Goal: Transaction & Acquisition: Purchase product/service

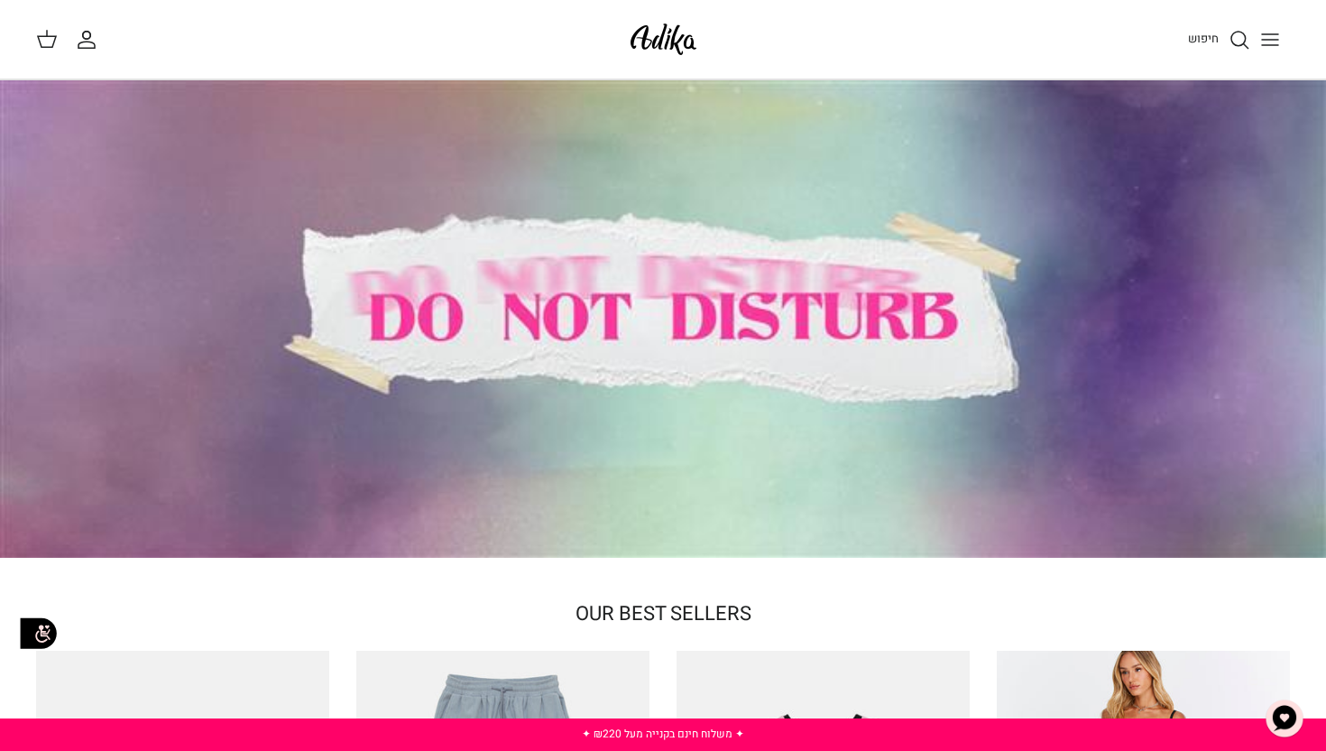
click at [1281, 39] on button "Toggle menu" at bounding box center [1270, 40] width 40 height 40
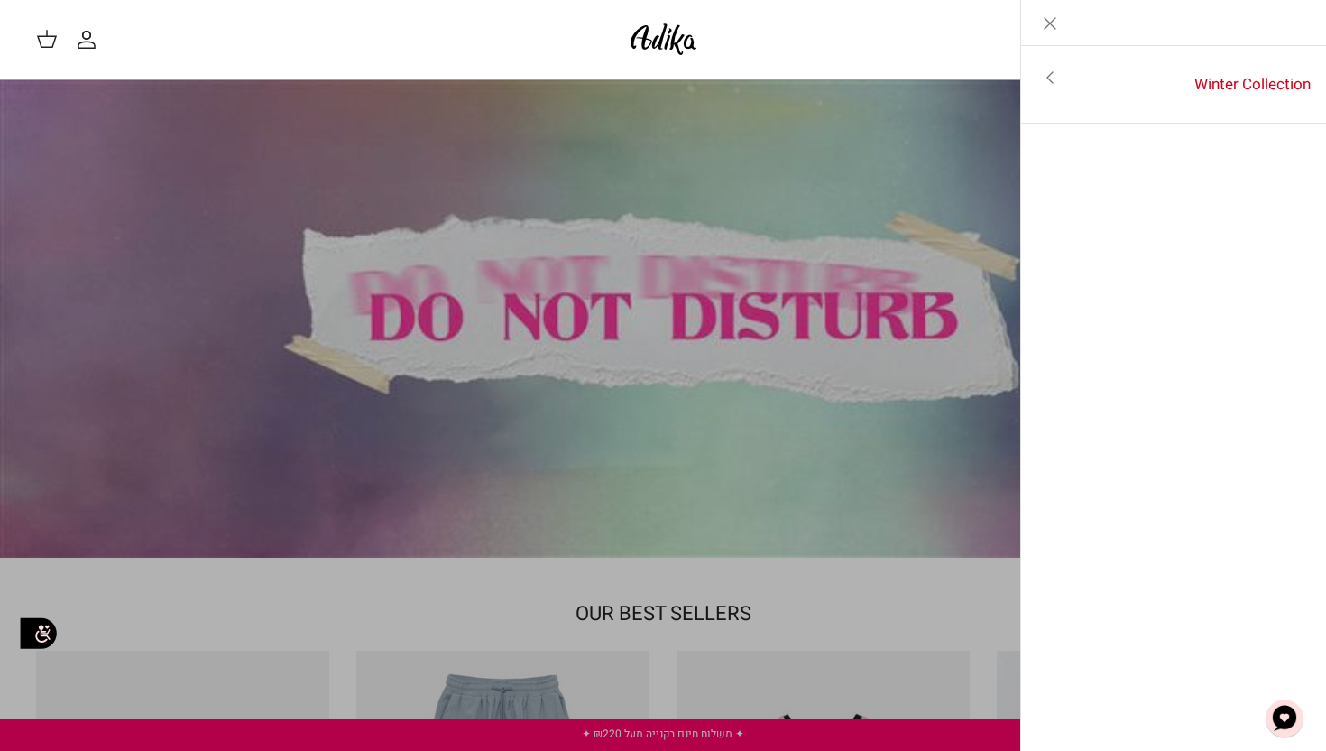
click at [1056, 25] on icon "Close" at bounding box center [1050, 24] width 22 height 22
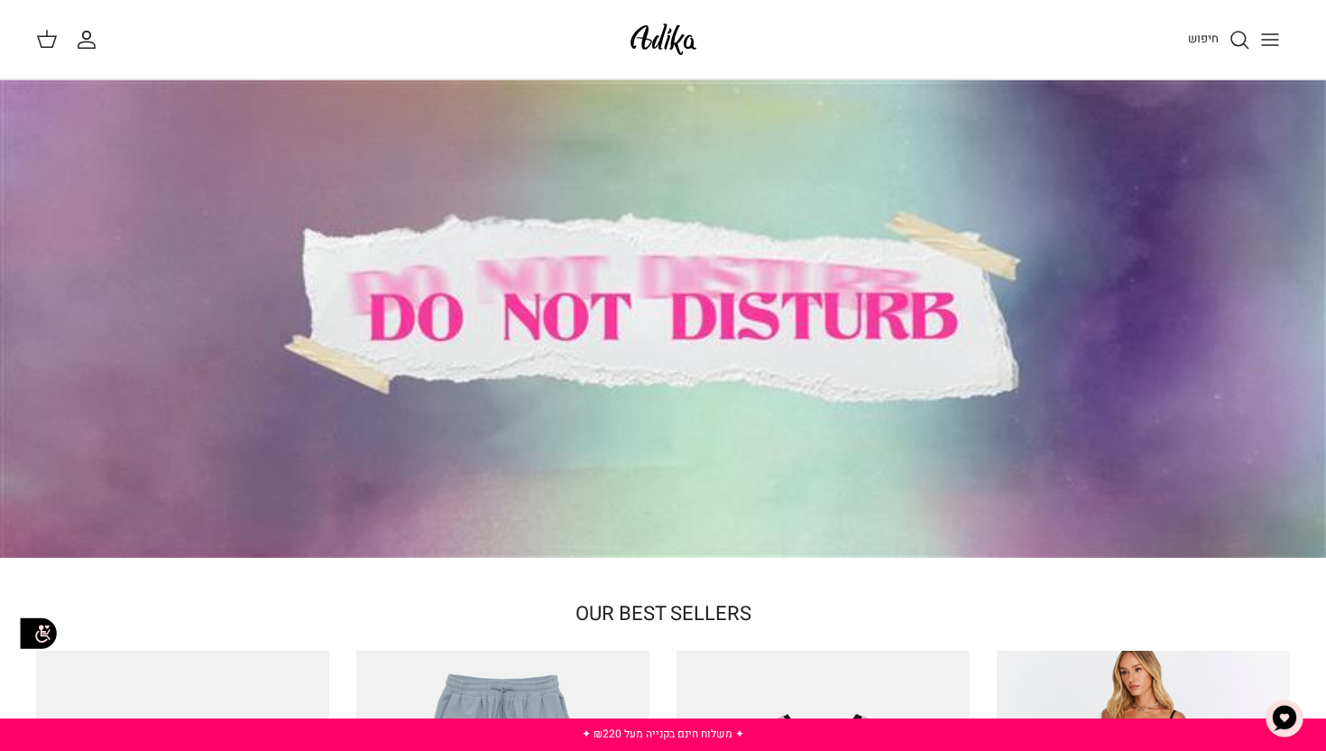
click at [1198, 37] on span "חיפוש" at bounding box center [1203, 38] width 31 height 17
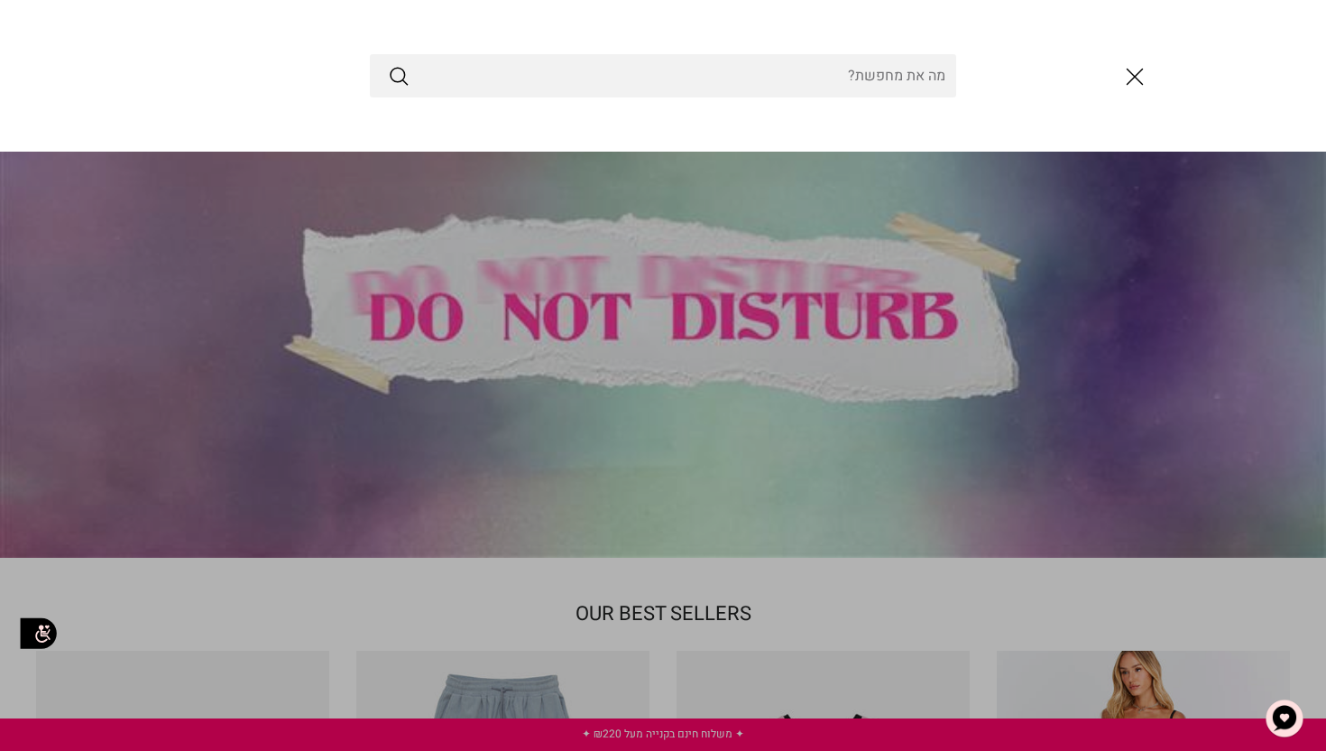
click at [1128, 79] on icon "סגור" at bounding box center [1135, 76] width 31 height 31
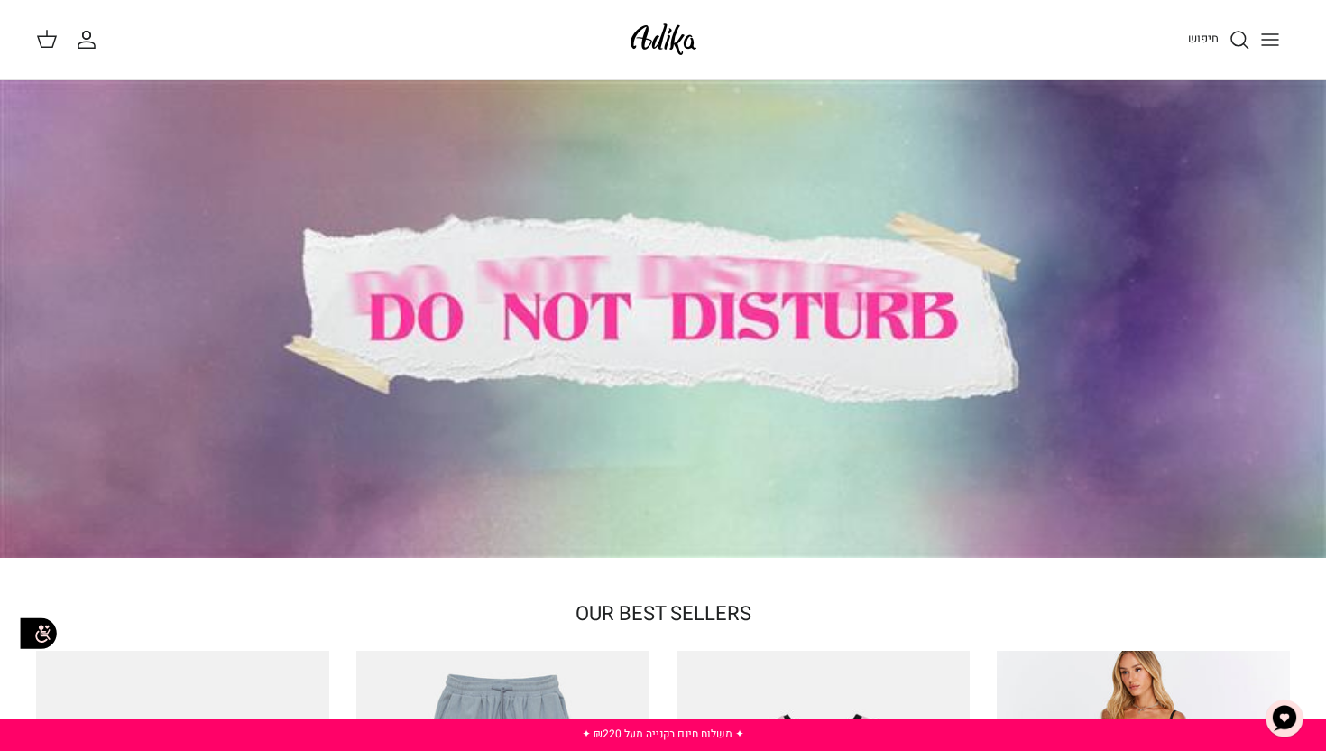
click at [1272, 45] on line "Toggle menu" at bounding box center [1270, 45] width 16 height 0
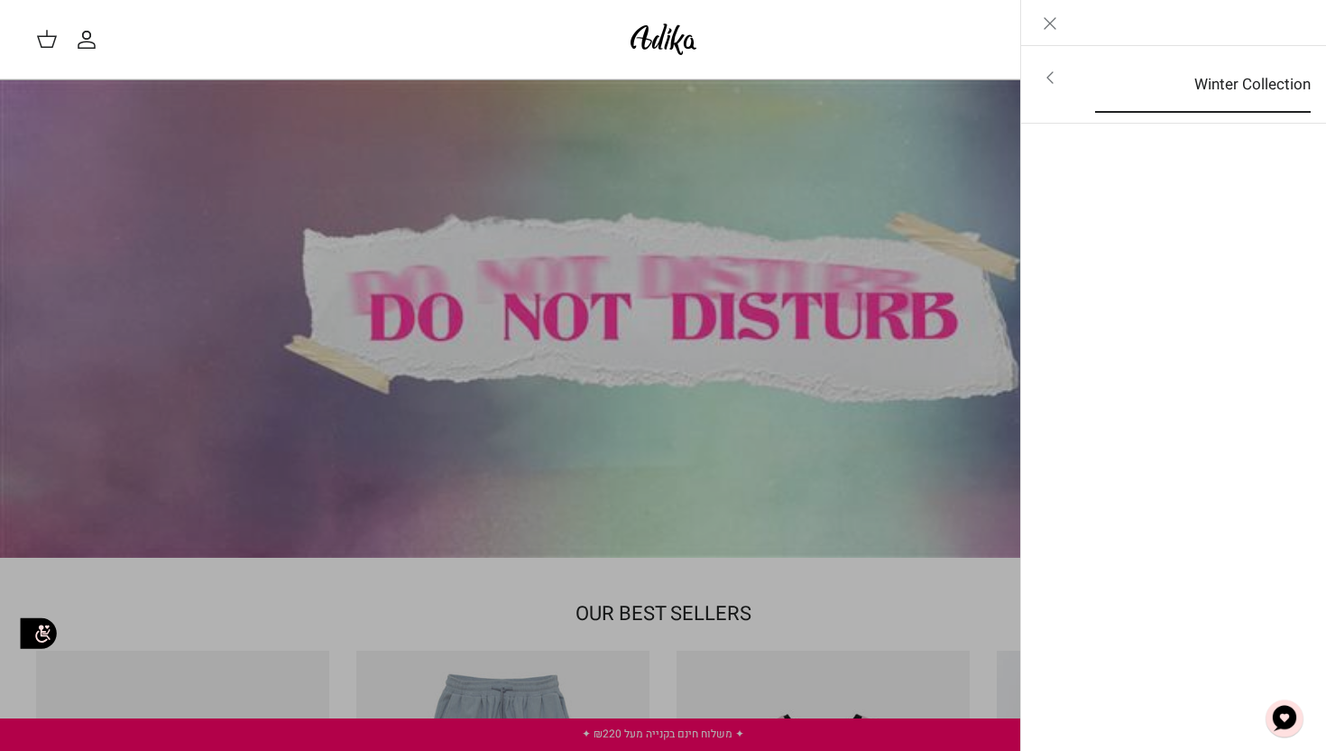
click at [1243, 103] on link "Winter Collection" at bounding box center [1203, 85] width 248 height 56
click at [1250, 79] on link "לכל הפריטים" at bounding box center [1174, 79] width 288 height 45
